Goal: Task Accomplishment & Management: Complete application form

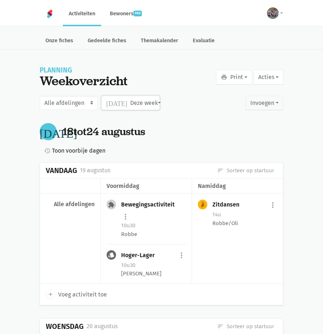
click at [124, 107] on button "[DATE] Deze week" at bounding box center [131, 103] width 58 height 15
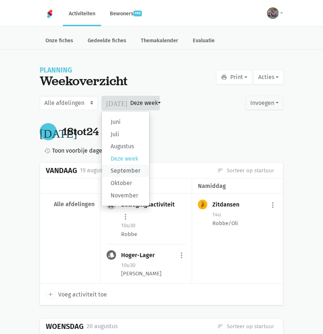
click at [127, 168] on label "September" at bounding box center [125, 171] width 47 height 12
click at [0, 0] on input "September" at bounding box center [0, 0] width 0 height 0
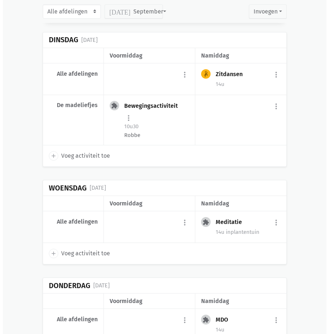
scroll to position [291, 0]
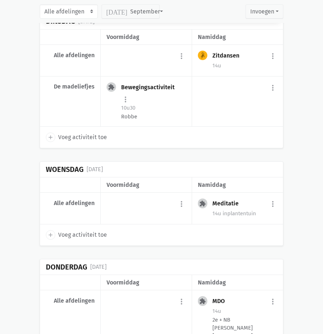
click at [80, 233] on span "Voeg activiteit toe" at bounding box center [82, 234] width 49 height 9
select select "14:00"
select select "15:00"
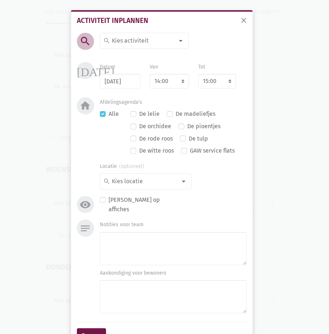
drag, startPoint x: 129, startPoint y: 42, endPoint x: 114, endPoint y: 45, distance: 15.4
click at [129, 41] on input at bounding box center [142, 40] width 63 height 9
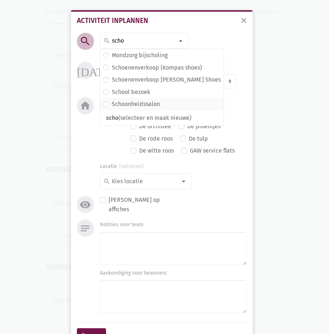
type input "scho"
click at [127, 102] on label "Schoonheidssalon" at bounding box center [136, 103] width 48 height 9
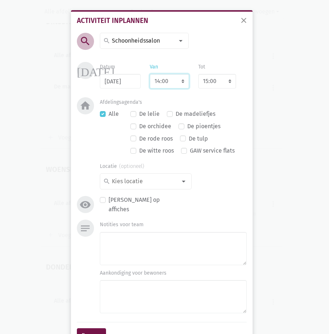
click at [172, 84] on select "7:00 7:15 7:30 7:45 8:00 8:15 8:30 8:45 9:00 9:15 9:30 9:45 10:00 10:15 10:30 1…" at bounding box center [169, 81] width 39 height 15
select select "10:30"
click at [150, 74] on select "7:00 7:15 7:30 7:45 8:00 8:15 8:30 8:45 9:00 9:15 9:30 9:45 10:00 10:15 10:30 1…" at bounding box center [169, 81] width 39 height 15
click at [216, 110] on div "De lelie De madeliefjes De orchidee De pioentjes De rode roos De tulp De witte …" at bounding box center [188, 133] width 116 height 49
select select "11:30"
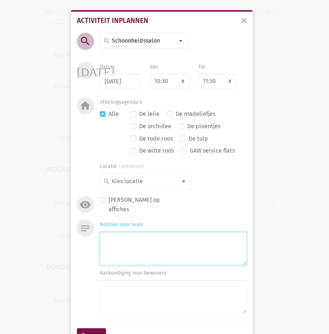
click at [142, 252] on textarea "Notities voor team" at bounding box center [173, 248] width 147 height 33
type textarea "Lies +"
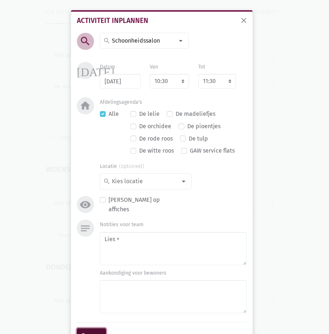
click at [89, 329] on button "Bewaar" at bounding box center [91, 335] width 29 height 15
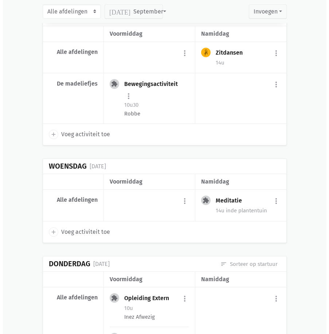
scroll to position [1989, 0]
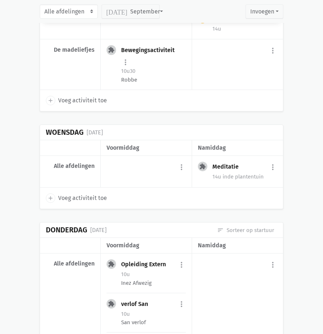
click at [81, 200] on span "Voeg activiteit toe" at bounding box center [82, 197] width 49 height 9
select select "14:00"
select select "15:00"
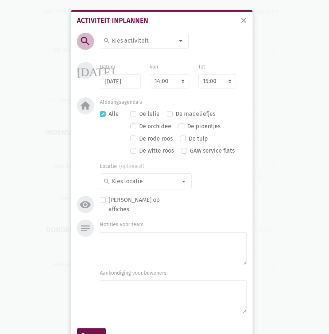
click at [115, 42] on input at bounding box center [142, 40] width 63 height 9
type input "schoo"
click at [148, 67] on label "Schoonheidssalon" at bounding box center [136, 67] width 48 height 9
click at [166, 84] on select "7:00 7:15 7:30 7:45 8:00 8:15 8:30 8:45 9:00 9:15 9:30 9:45 10:00 10:15 10:30 1…" at bounding box center [169, 81] width 39 height 15
select select "10:30"
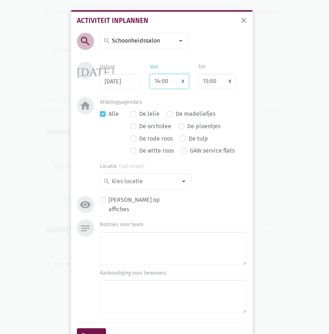
click at [150, 74] on select "7:00 7:15 7:30 7:45 8:00 8:15 8:30 8:45 9:00 9:15 9:30 9:45 10:00 10:15 10:30 1…" at bounding box center [169, 81] width 39 height 15
select select "11:30"
click at [214, 98] on div "Afdelingsagenda's Alle De lelie De madeliefjes De orchidee De pioentjes De rode…" at bounding box center [173, 127] width 147 height 61
click at [145, 182] on input at bounding box center [144, 181] width 66 height 9
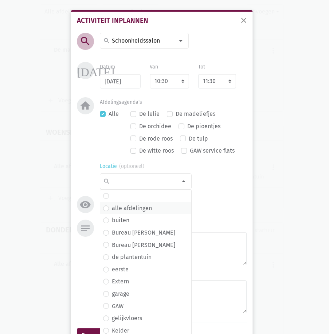
click at [138, 205] on label "alle afdelingen" at bounding box center [132, 208] width 40 height 9
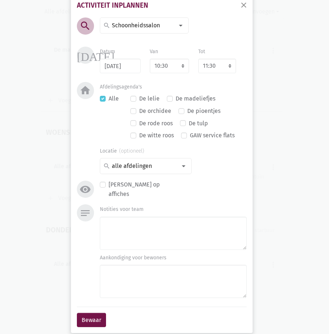
scroll to position [23, 0]
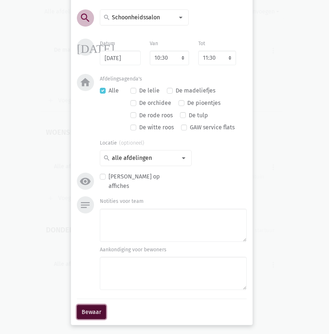
click at [90, 306] on button "Bewaar" at bounding box center [91, 312] width 29 height 15
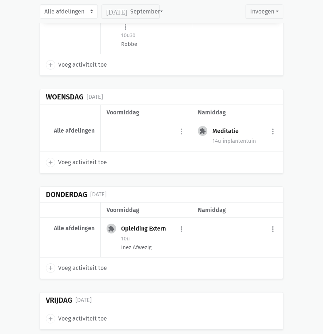
scroll to position [3406, 0]
